Goal: Task Accomplishment & Management: Complete application form

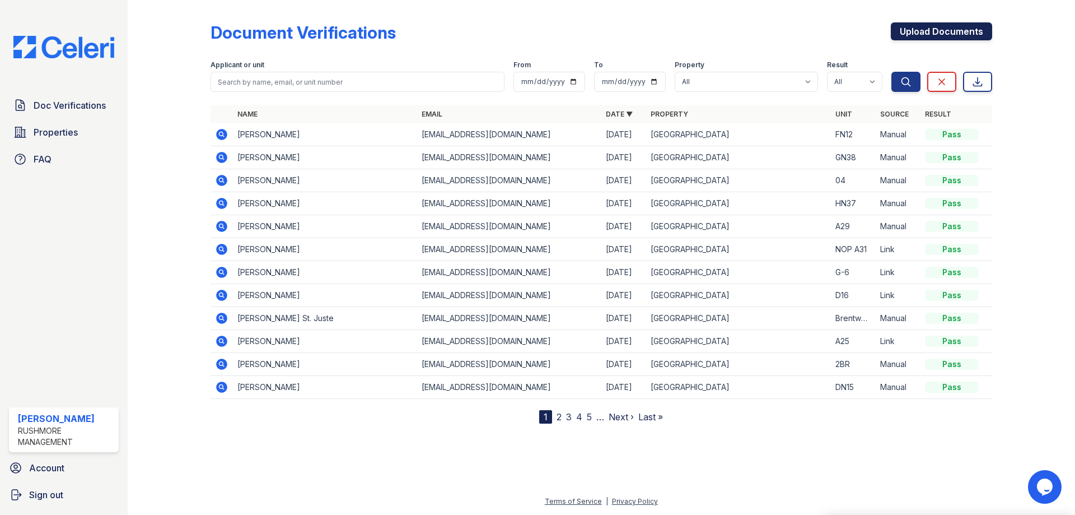
click at [918, 26] on link "Upload Documents" at bounding box center [941, 31] width 101 height 18
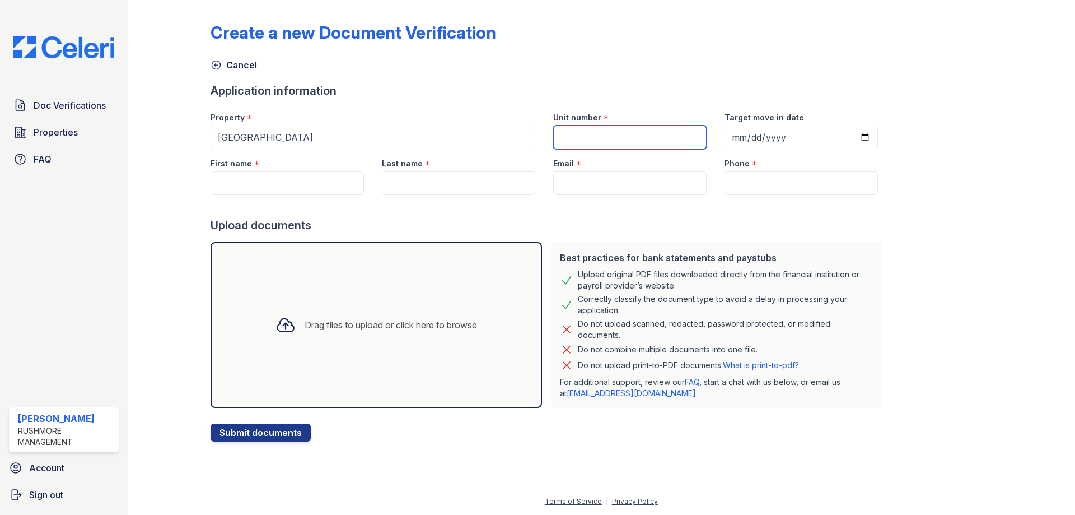
click at [633, 133] on input "Unit number" at bounding box center [629, 137] width 153 height 24
type input "DN27"
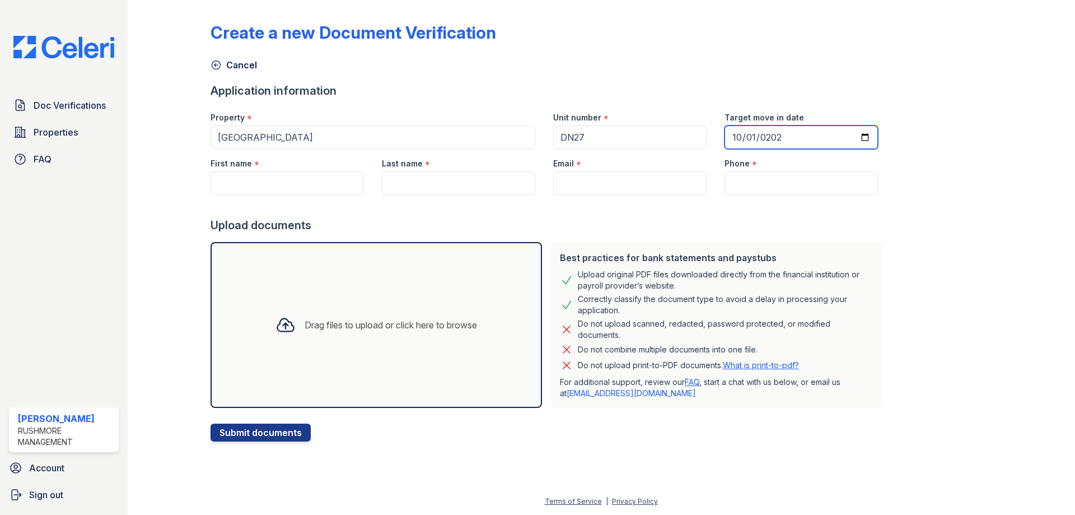
type input "[DATE]"
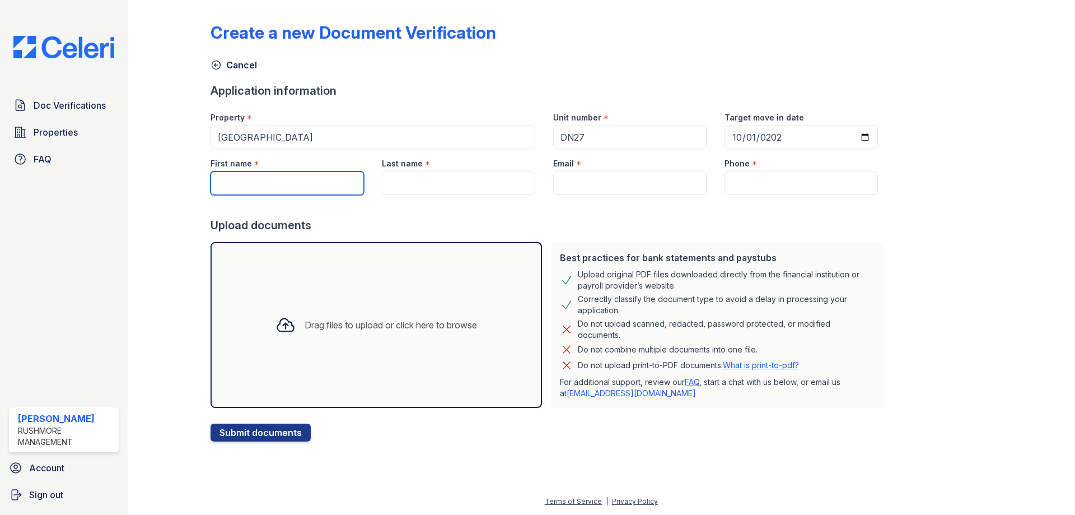
click at [254, 176] on input "First name" at bounding box center [287, 183] width 153 height 24
click at [344, 179] on input "First name" at bounding box center [287, 183] width 153 height 24
paste input "Jusaaliya"
type input "Jusaaliya"
click at [452, 185] on input "Last name" at bounding box center [458, 183] width 153 height 24
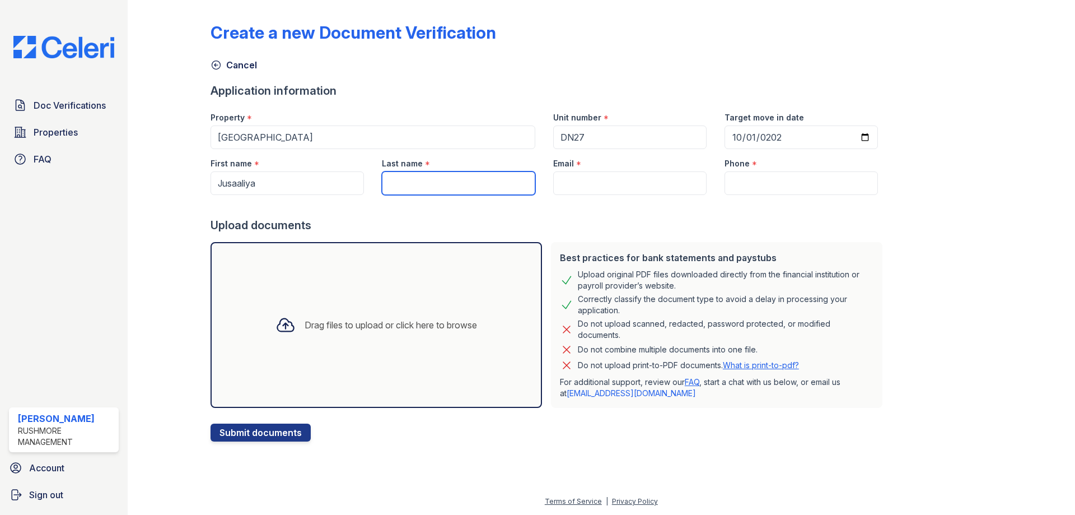
paste input "[PERSON_NAME]"
type input "[PERSON_NAME]"
click at [624, 189] on input "Email" at bounding box center [629, 183] width 153 height 24
paste input "[EMAIL_ADDRESS][DOMAIN_NAME]"
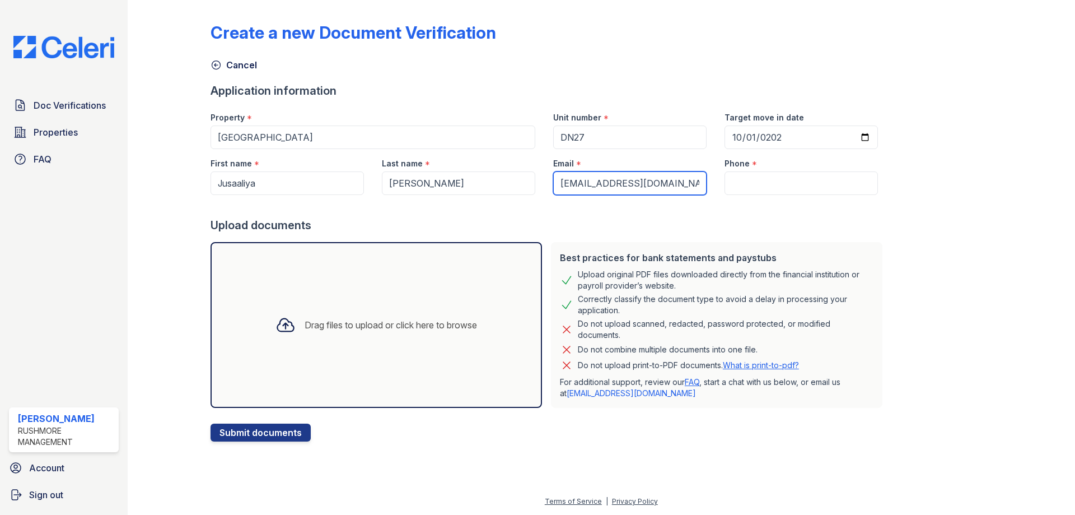
type input "[EMAIL_ADDRESS][DOMAIN_NAME]"
click at [774, 183] on input "Phone" at bounding box center [801, 183] width 153 height 24
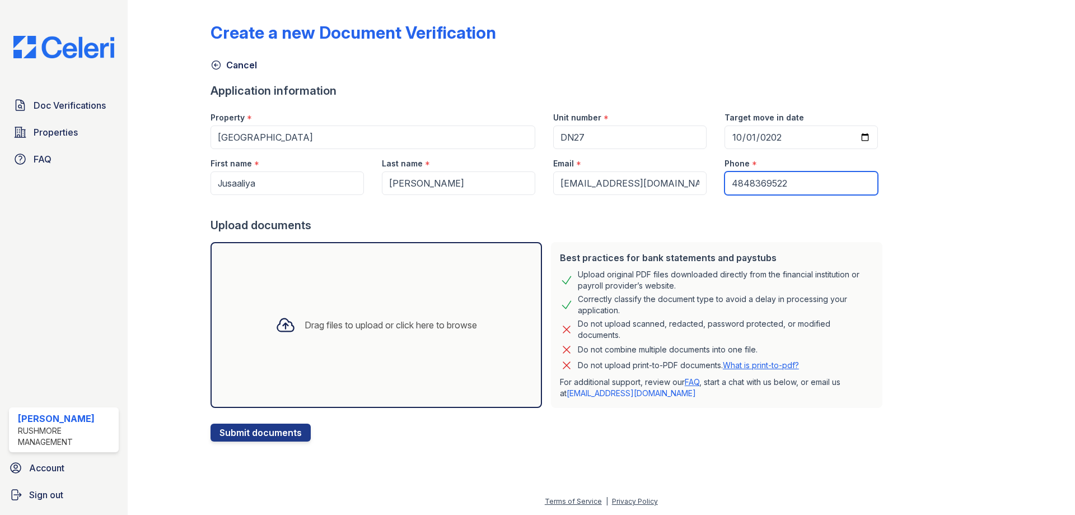
type input "4848369522"
click at [326, 298] on div "Drag files to upload or click here to browse" at bounding box center [376, 325] width 331 height 166
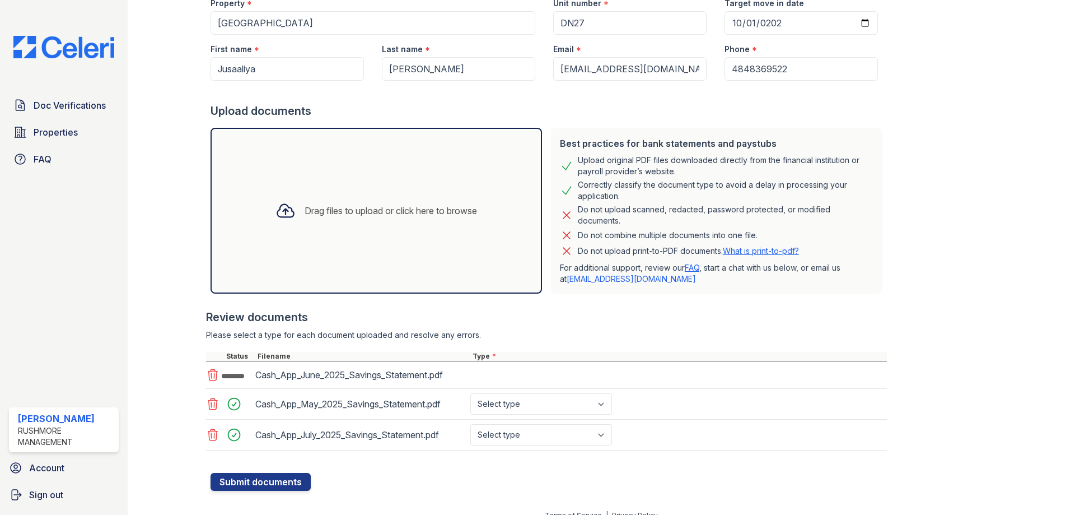
scroll to position [122, 0]
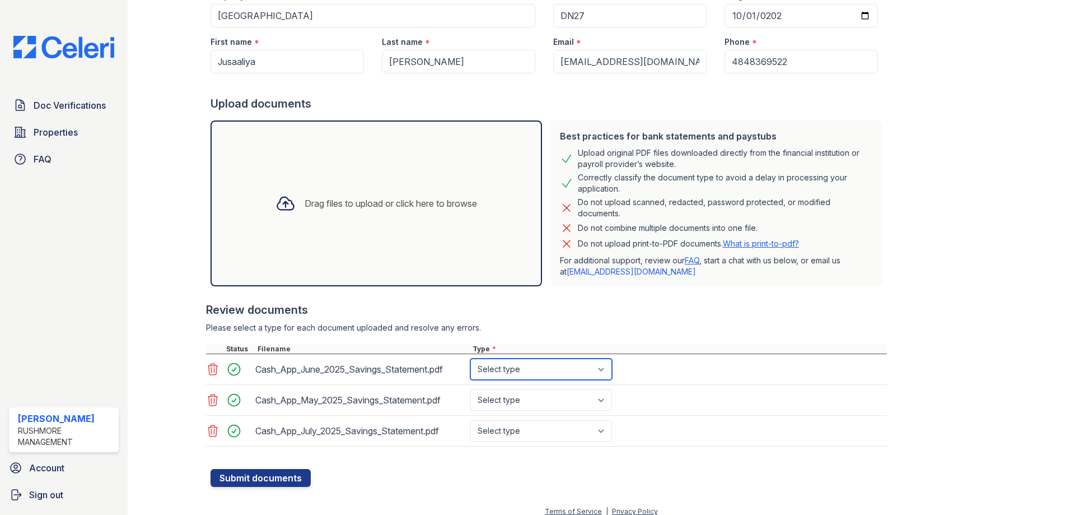
click at [541, 370] on select "Select type Paystub Bank Statement Offer Letter Tax Documents Benefit Award Let…" at bounding box center [541, 368] width 142 height 21
select select "bank_statement"
click at [470, 358] on select "Select type Paystub Bank Statement Offer Letter Tax Documents Benefit Award Let…" at bounding box center [541, 368] width 142 height 21
drag, startPoint x: 515, startPoint y: 396, endPoint x: 515, endPoint y: 405, distance: 8.4
click at [515, 396] on select "Select type Paystub Bank Statement Offer Letter Tax Documents Benefit Award Let…" at bounding box center [541, 399] width 142 height 21
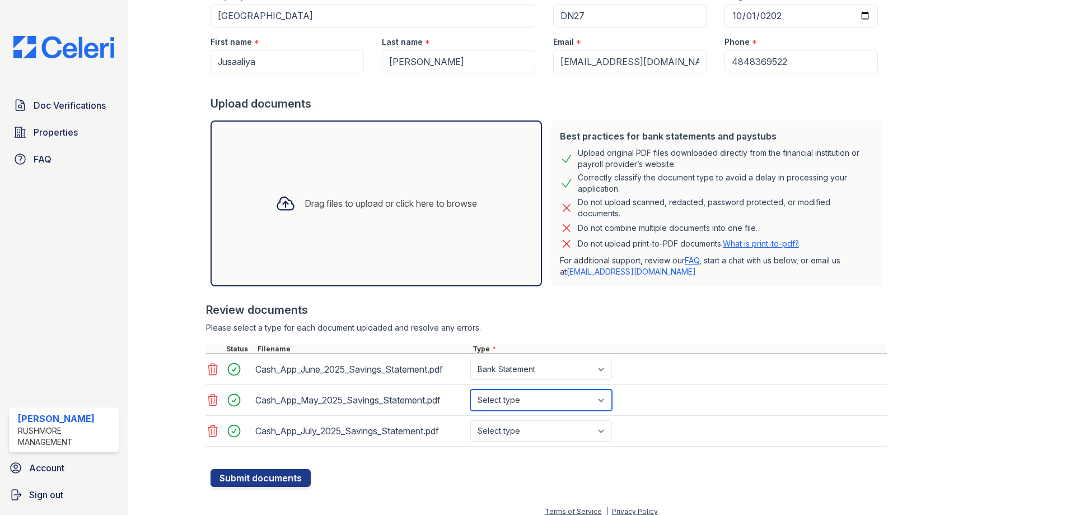
select select "bank_statement"
click at [470, 389] on select "Select type Paystub Bank Statement Offer Letter Tax Documents Benefit Award Let…" at bounding box center [541, 399] width 142 height 21
click at [501, 437] on select "Select type Paystub Bank Statement Offer Letter Tax Documents Benefit Award Let…" at bounding box center [541, 430] width 142 height 21
select select "bank_statement"
click at [470, 420] on select "Select type Paystub Bank Statement Offer Letter Tax Documents Benefit Award Let…" at bounding box center [541, 430] width 142 height 21
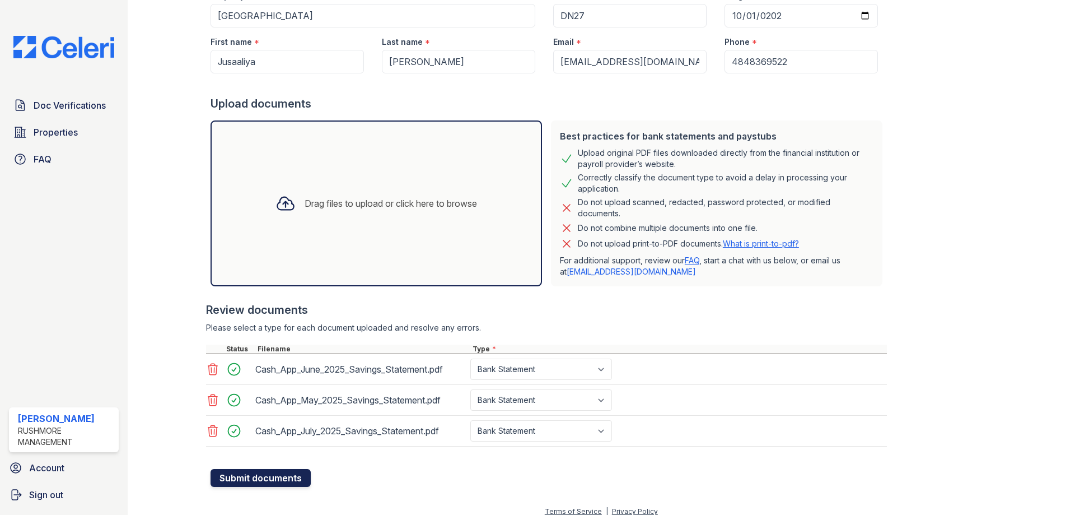
click at [287, 476] on button "Submit documents" at bounding box center [261, 478] width 100 height 18
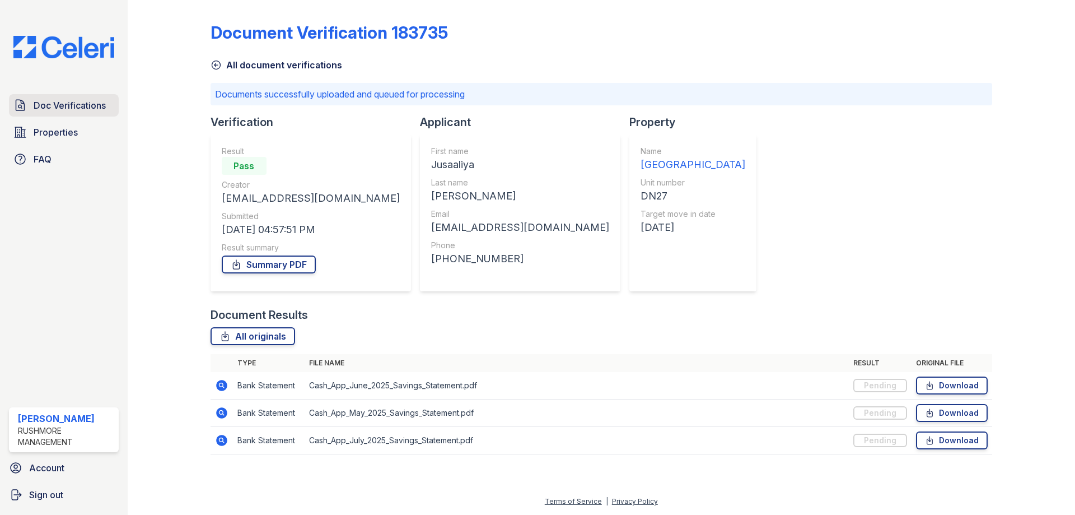
click at [93, 113] on link "Doc Verifications" at bounding box center [64, 105] width 110 height 22
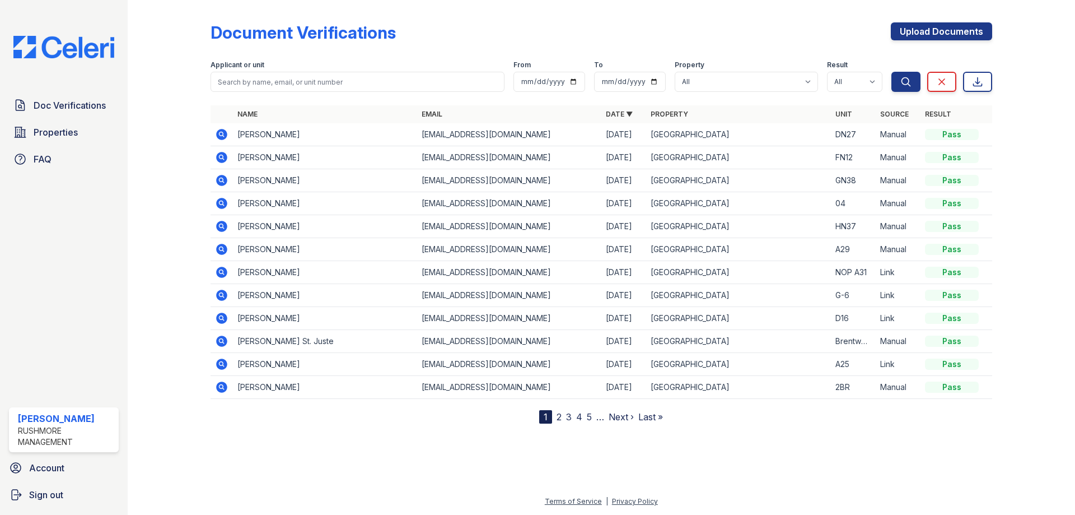
click at [517, 31] on div "Document Verifications Upload Documents" at bounding box center [602, 36] width 782 height 29
drag, startPoint x: 425, startPoint y: 38, endPoint x: 214, endPoint y: 46, distance: 211.3
click at [214, 46] on div "Document Verifications Upload Documents" at bounding box center [602, 36] width 782 height 29
click at [226, 44] on div "Document Verifications Upload Documents" at bounding box center [602, 36] width 782 height 29
drag, startPoint x: 297, startPoint y: 33, endPoint x: 289, endPoint y: 34, distance: 7.9
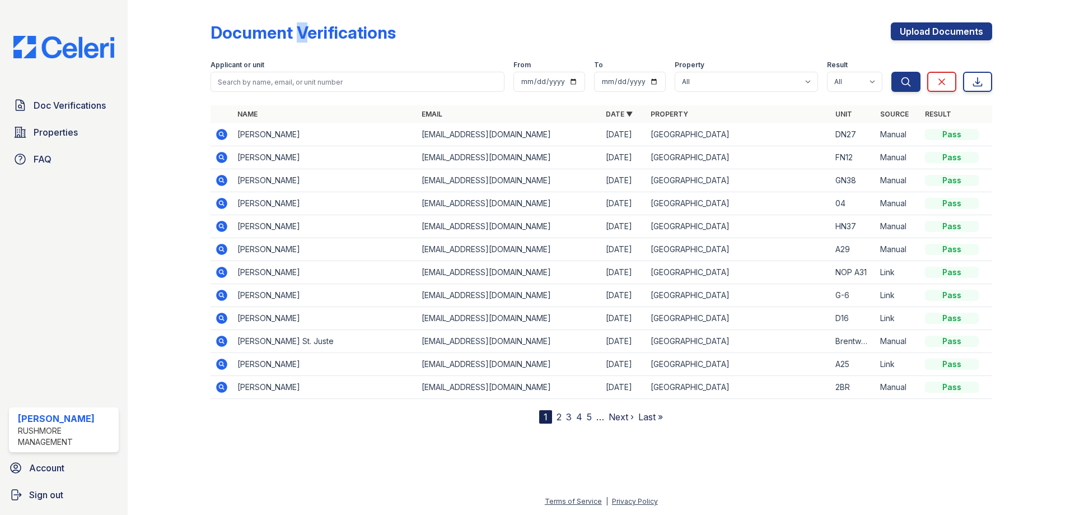
click at [289, 34] on div "Document Verifications" at bounding box center [303, 32] width 185 height 20
click at [241, 437] on div "Document Verifications Upload Documents Filter Applicant or unit From To Proper…" at bounding box center [602, 220] width 912 height 441
click at [128, 130] on div "Document Verifications Upload Documents Filter Applicant or unit From To Proper…" at bounding box center [601, 257] width 947 height 515
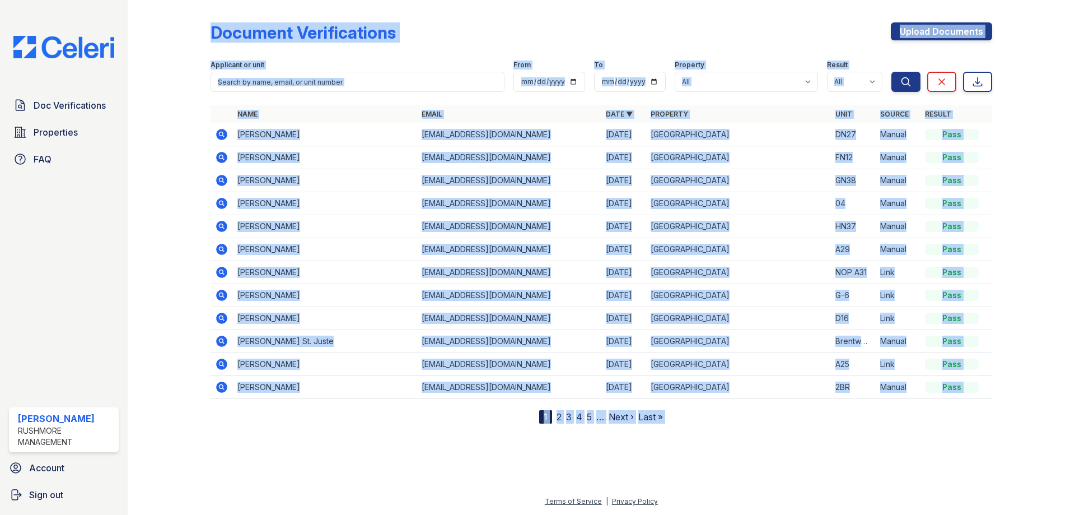
drag, startPoint x: 194, startPoint y: 130, endPoint x: 995, endPoint y: 380, distance: 838.7
click at [995, 380] on div "Document Verifications Upload Documents Filter Applicant or unit From To Proper…" at bounding box center [602, 220] width 912 height 441
click at [995, 380] on div at bounding box center [1024, 213] width 65 height 419
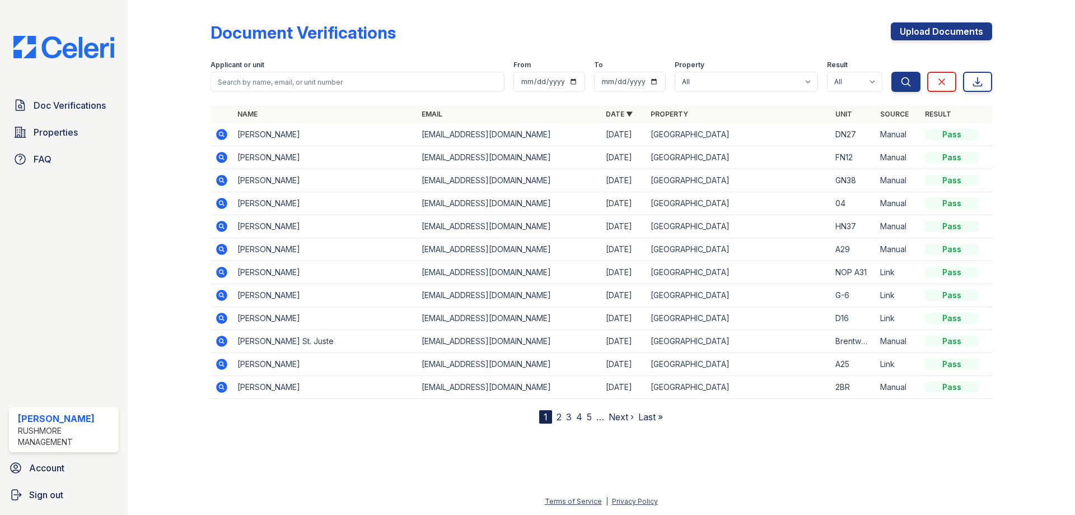
click at [808, 450] on div at bounding box center [602, 467] width 912 height 53
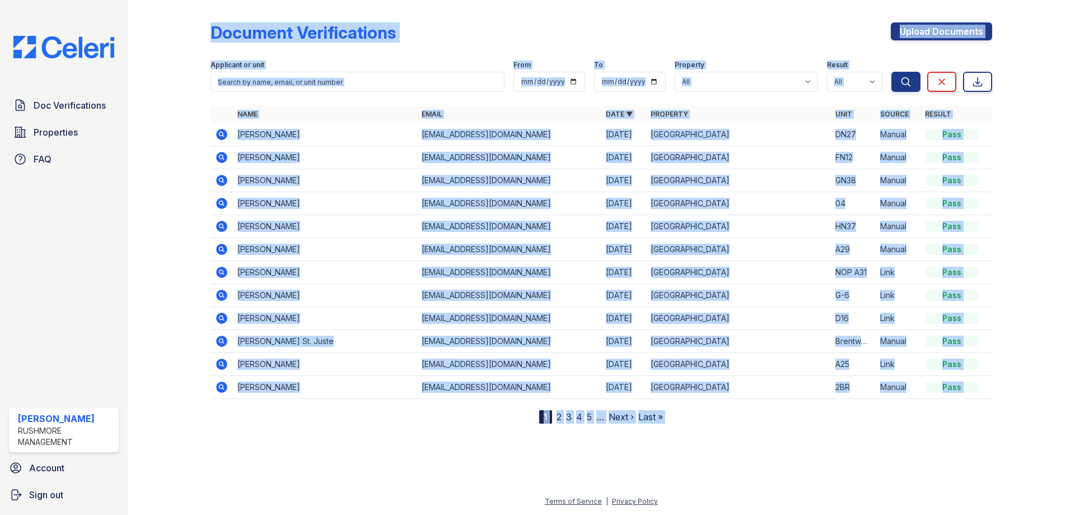
drag, startPoint x: 995, startPoint y: 393, endPoint x: 200, endPoint y: 151, distance: 830.7
click at [200, 151] on div "Document Verifications Upload Documents Filter Applicant or unit From To Proper…" at bounding box center [602, 220] width 912 height 441
click at [200, 151] on div at bounding box center [178, 213] width 65 height 419
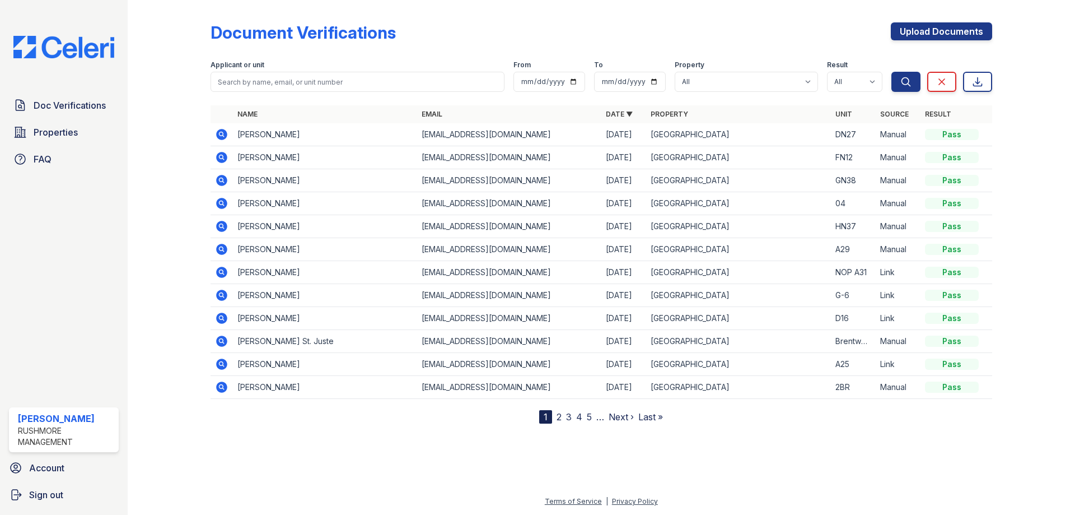
drag, startPoint x: 344, startPoint y: 138, endPoint x: 230, endPoint y: 138, distance: 114.8
click at [230, 138] on tr "[PERSON_NAME] [EMAIL_ADDRESS][DOMAIN_NAME] [DATE] [GEOGRAPHIC_DATA] DN27 Manual…" at bounding box center [602, 134] width 782 height 23
click at [288, 132] on td "[PERSON_NAME]" at bounding box center [325, 134] width 184 height 23
click at [326, 133] on td "[PERSON_NAME]" at bounding box center [325, 134] width 184 height 23
